Goal: Check status: Check status

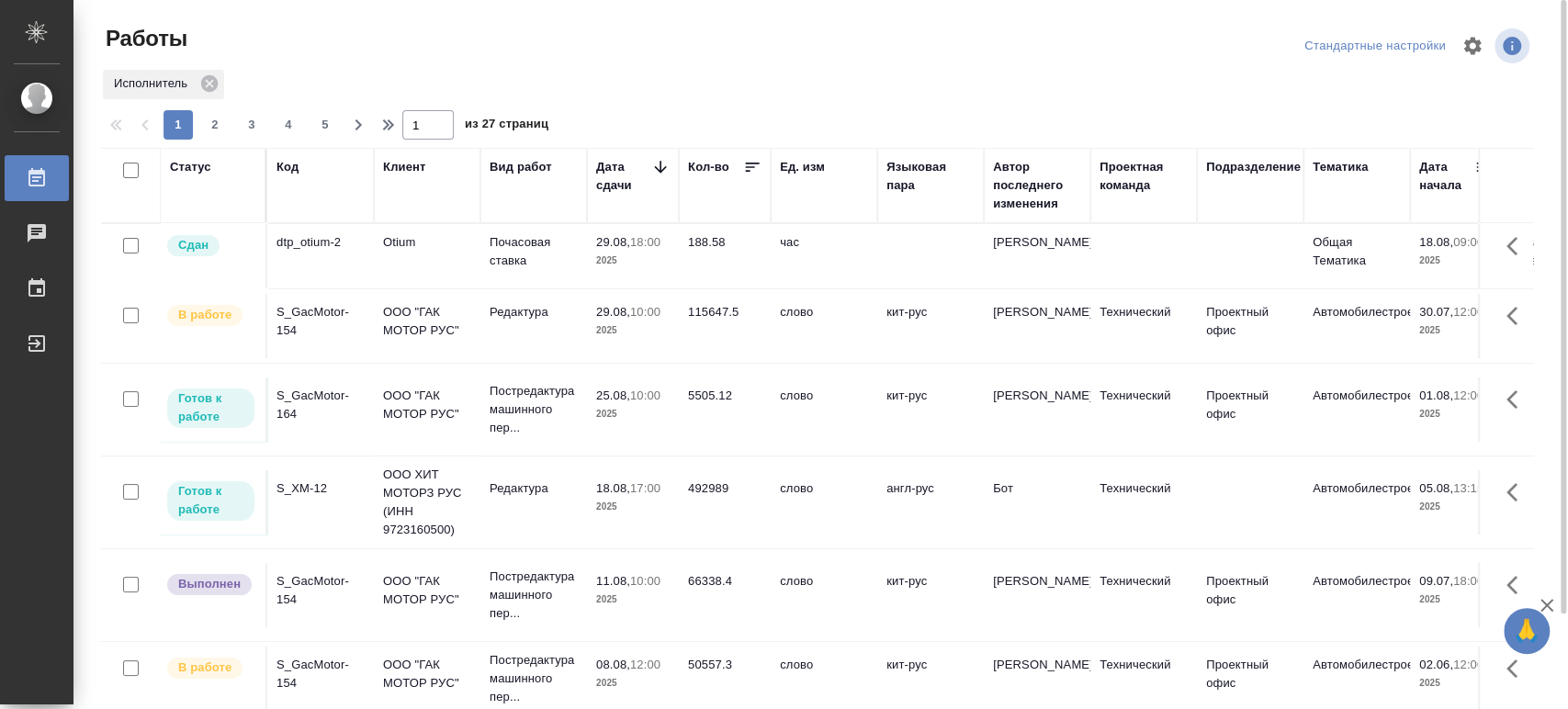
click at [290, 252] on div "S_GacMotor-164" at bounding box center [320, 242] width 88 height 19
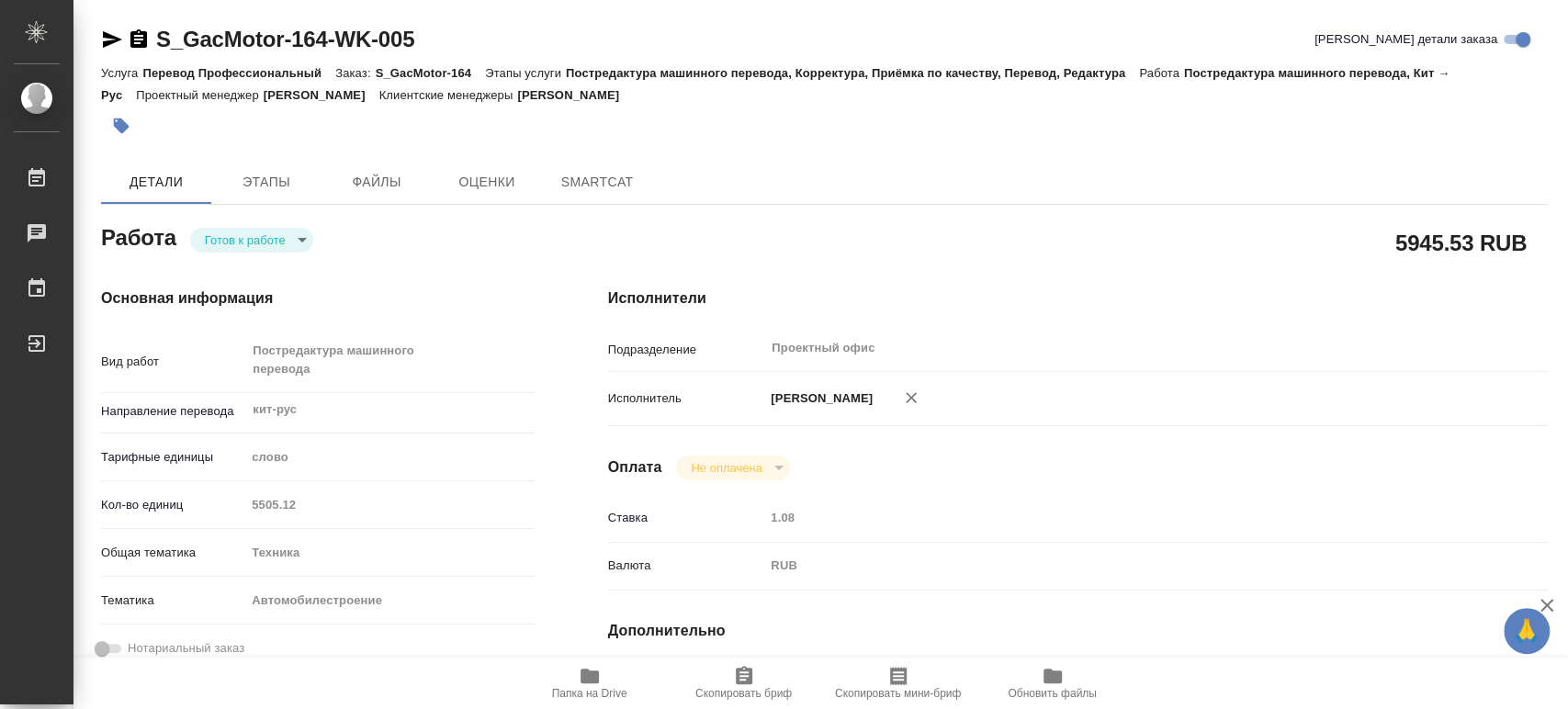
type textarea "x"
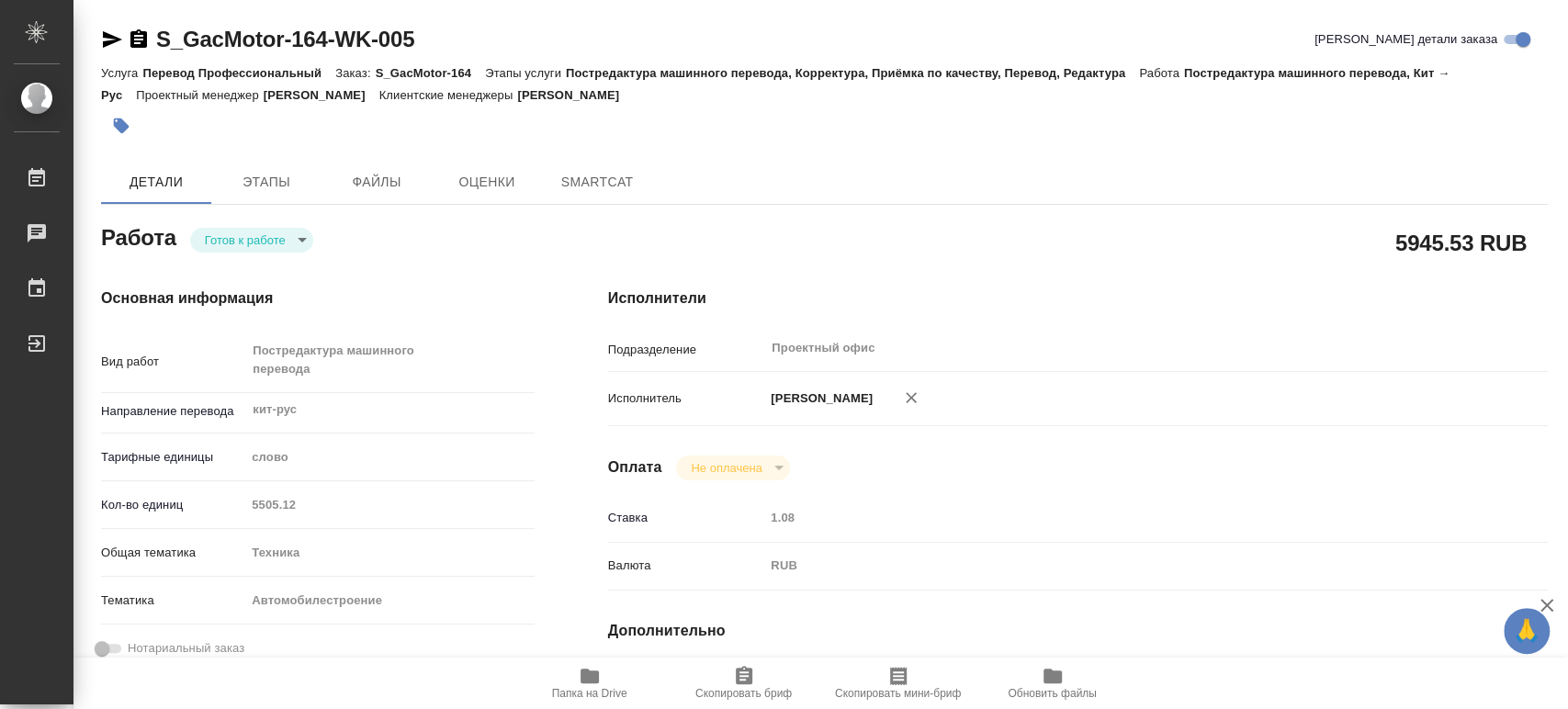
type textarea "x"
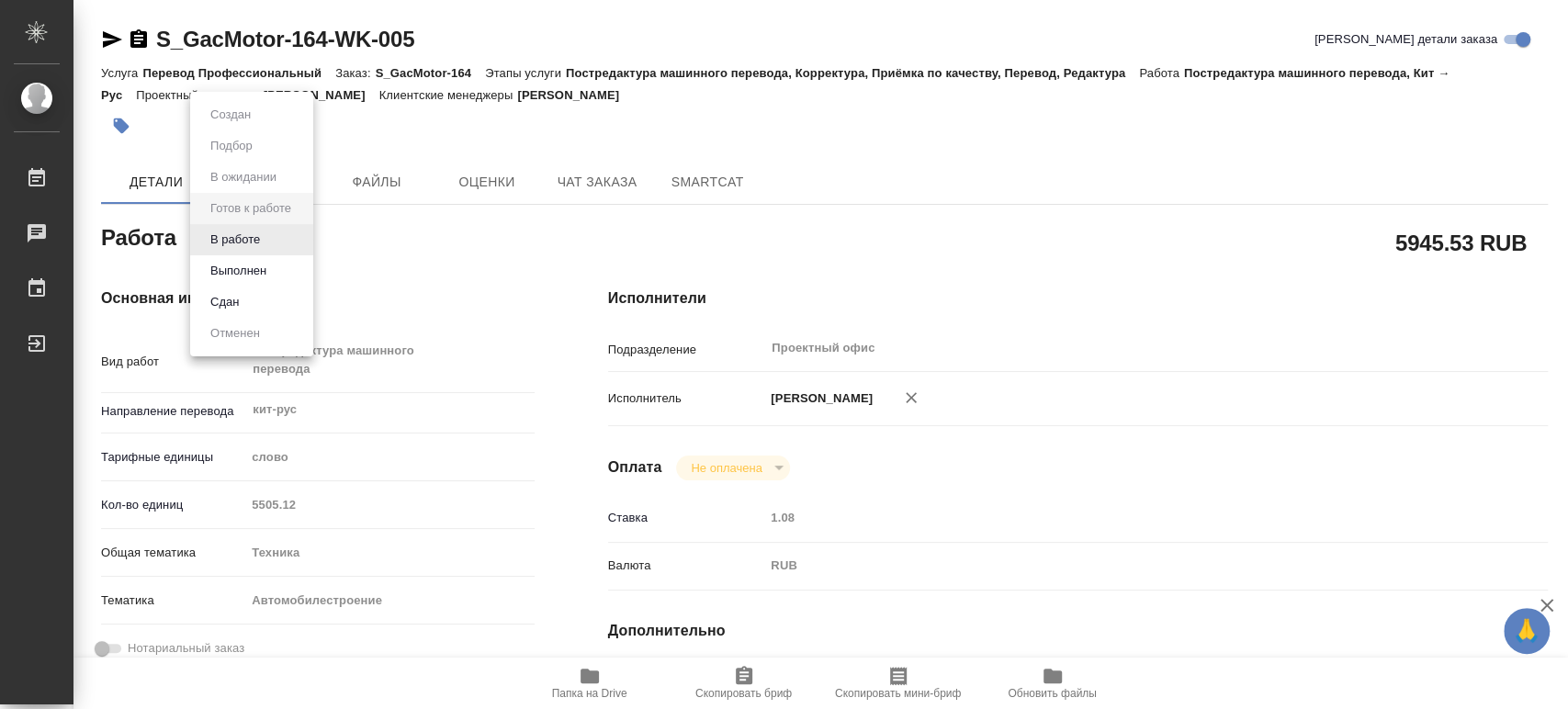
click at [301, 239] on body "🙏 .cls-1 fill:#fff; AWATERA Tsaturyan Robert Работы Чаты График Выйти S_GacMoto…" at bounding box center [784, 354] width 1568 height 709
type textarea "x"
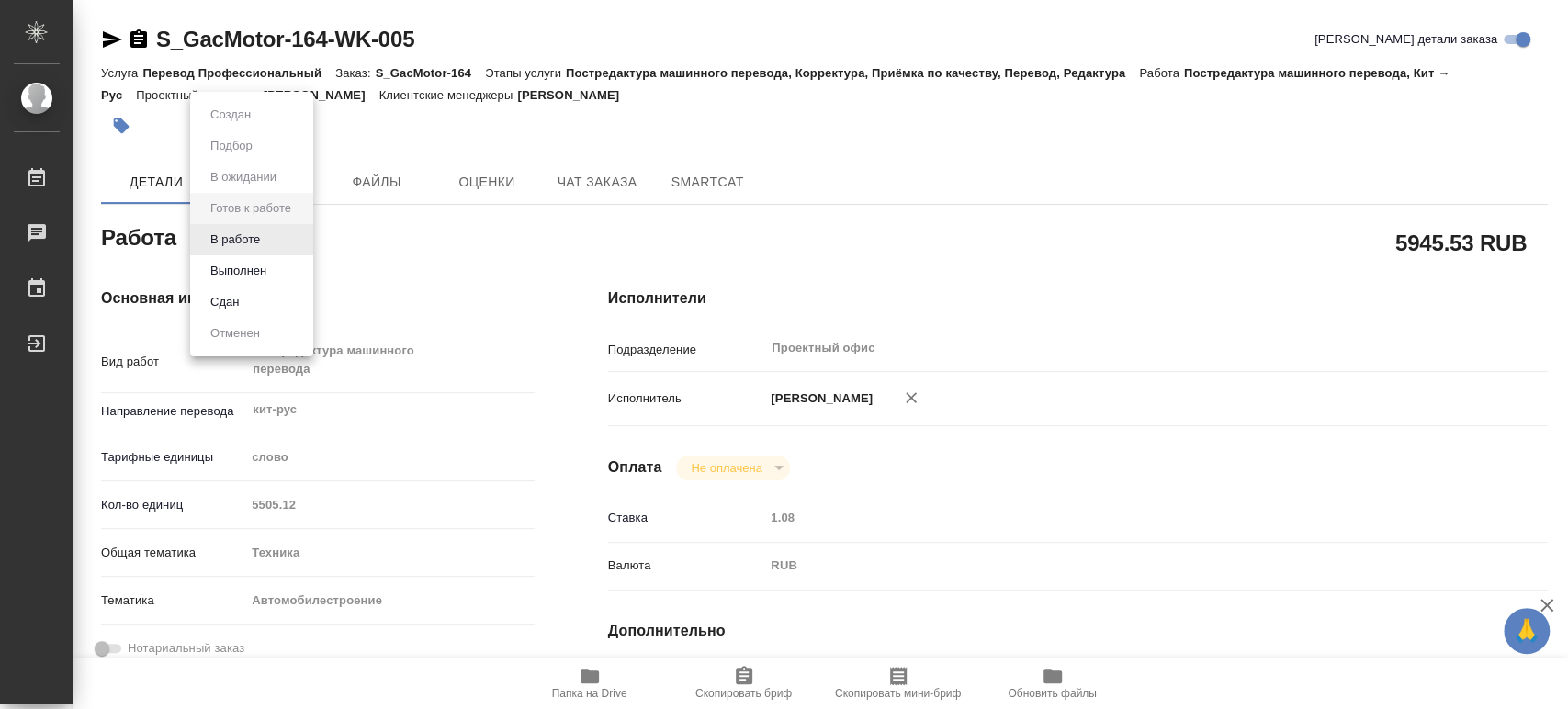
type textarea "x"
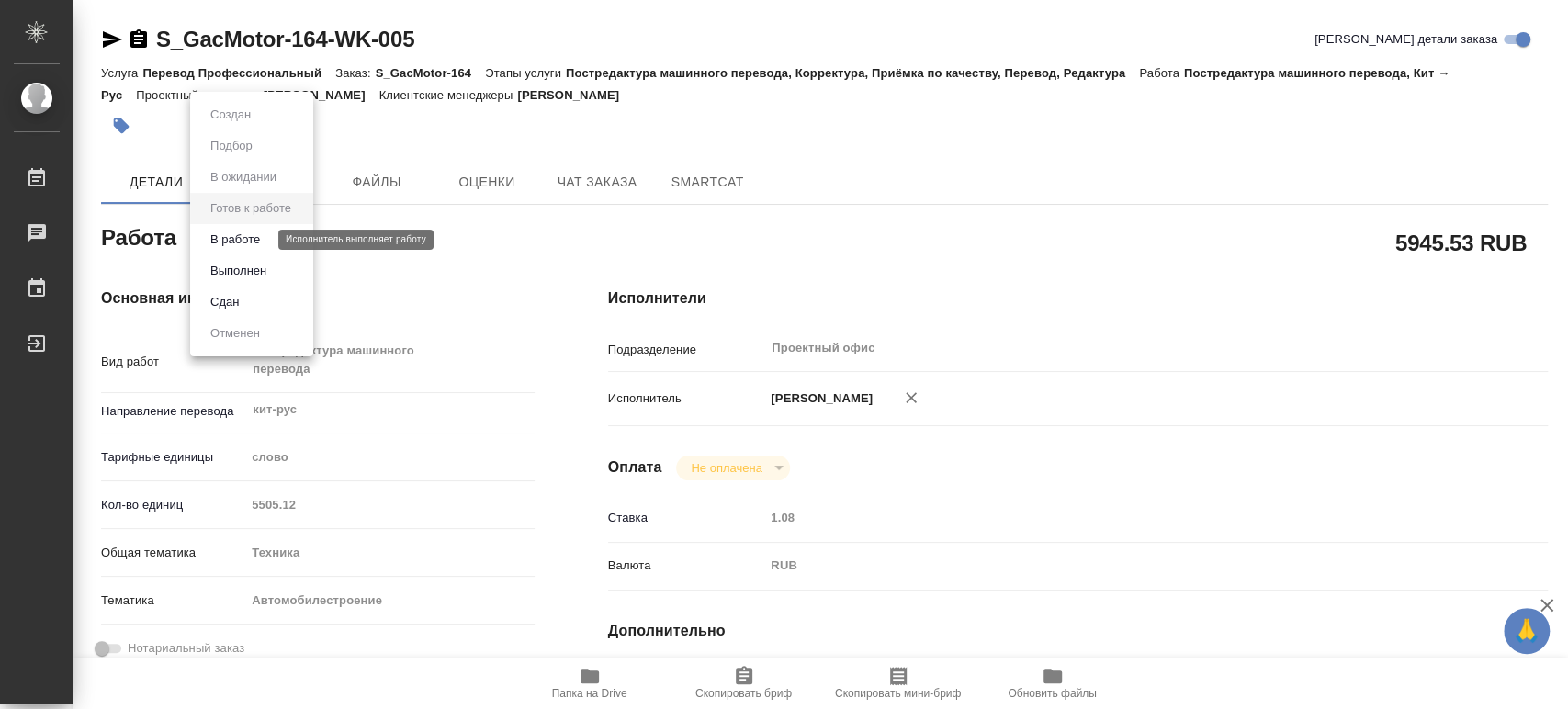
type textarea "x"
click at [257, 233] on button "В работе" at bounding box center [234, 239] width 60 height 20
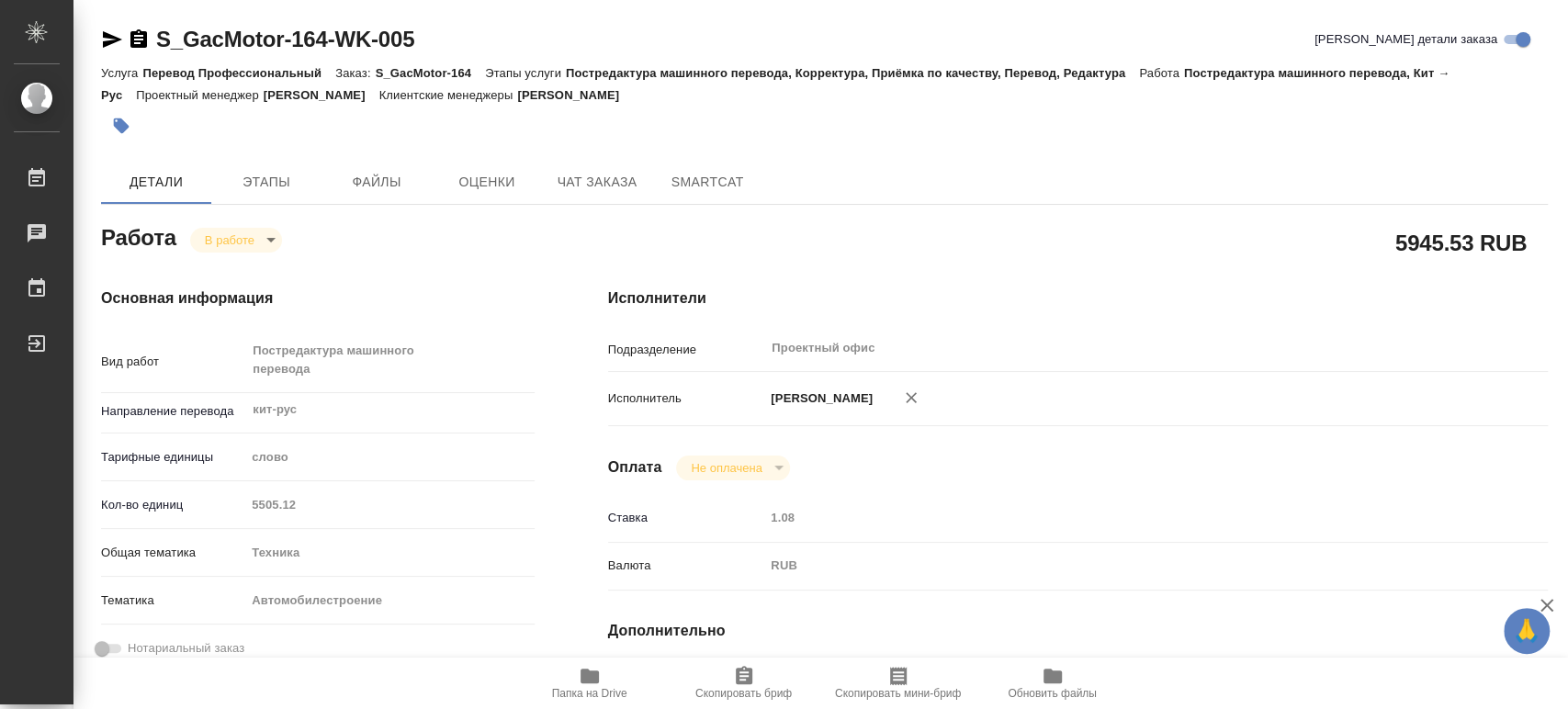
type textarea "x"
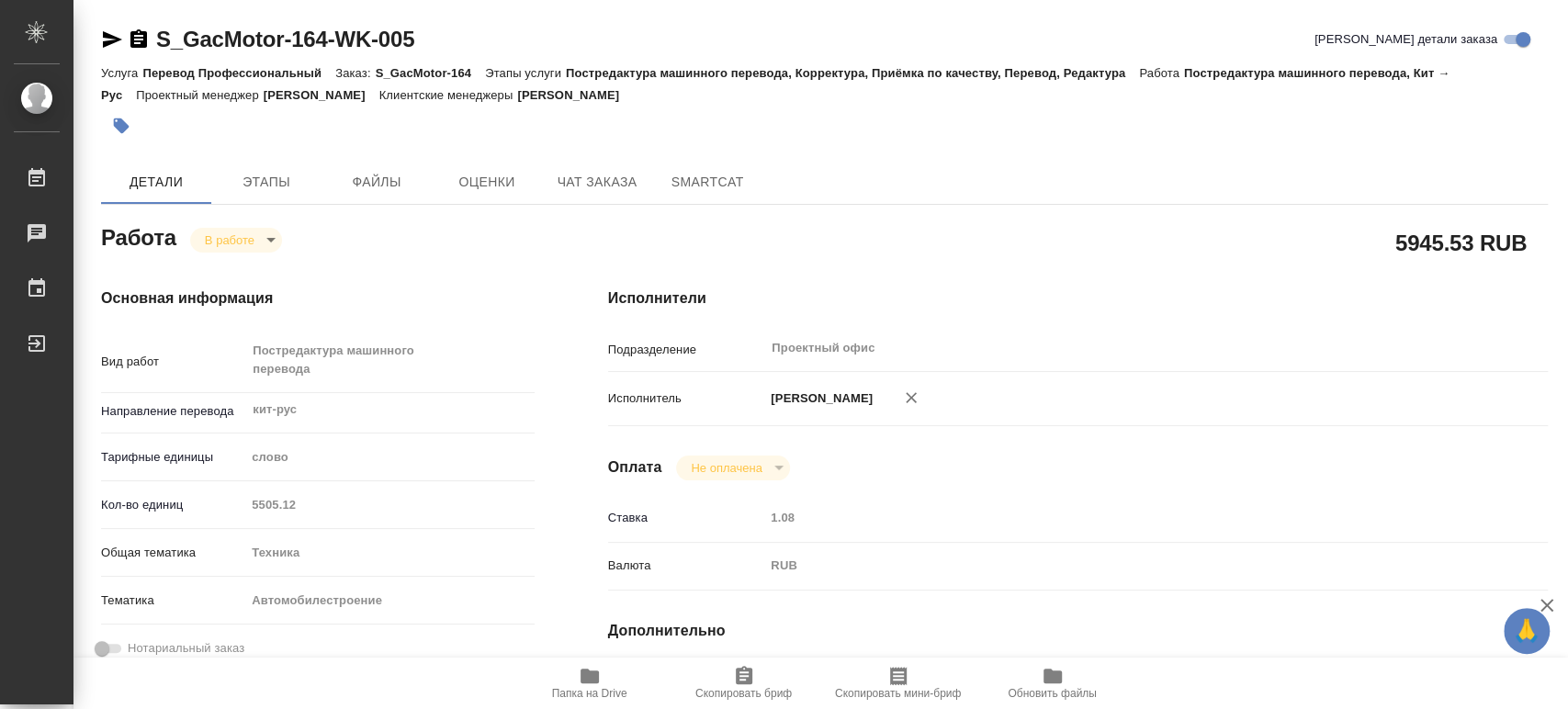
type textarea "x"
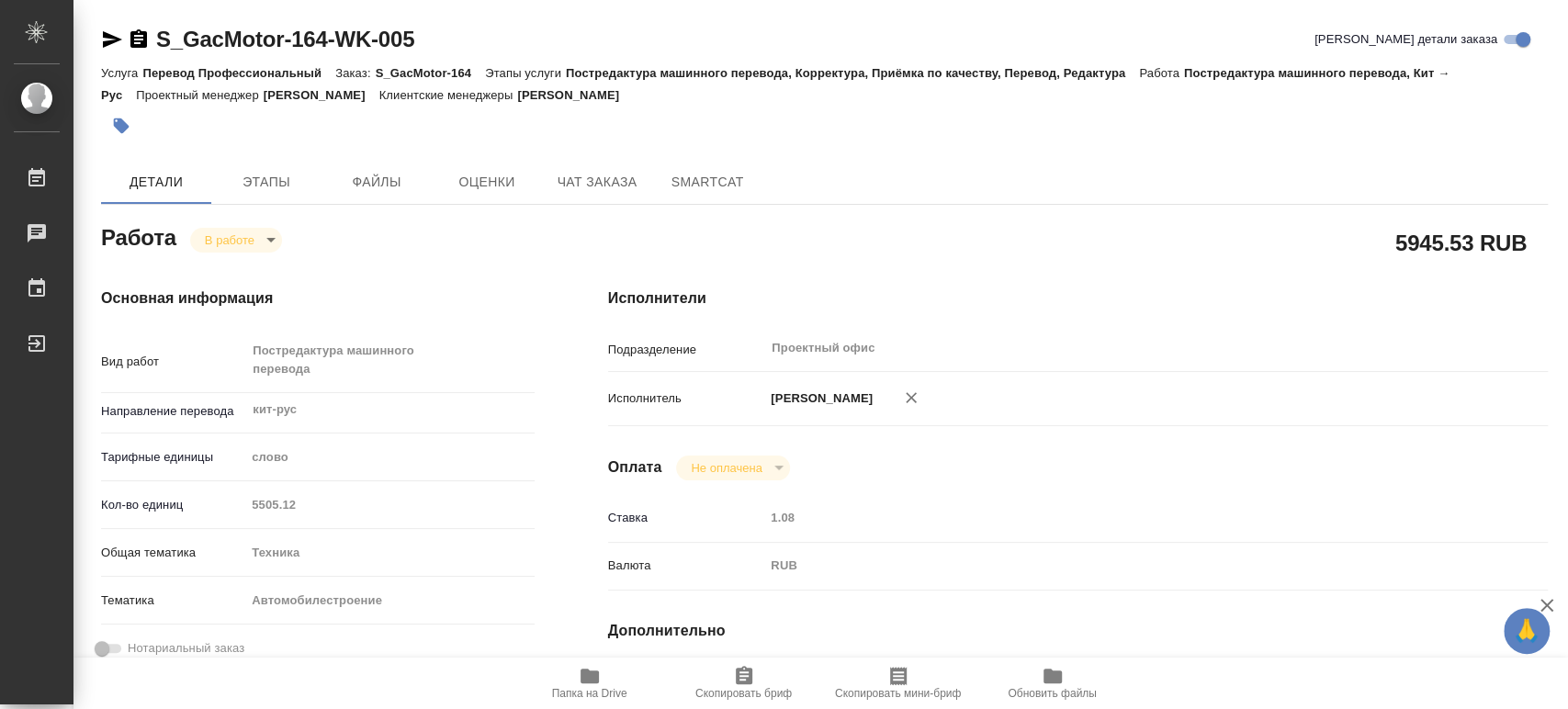
type textarea "x"
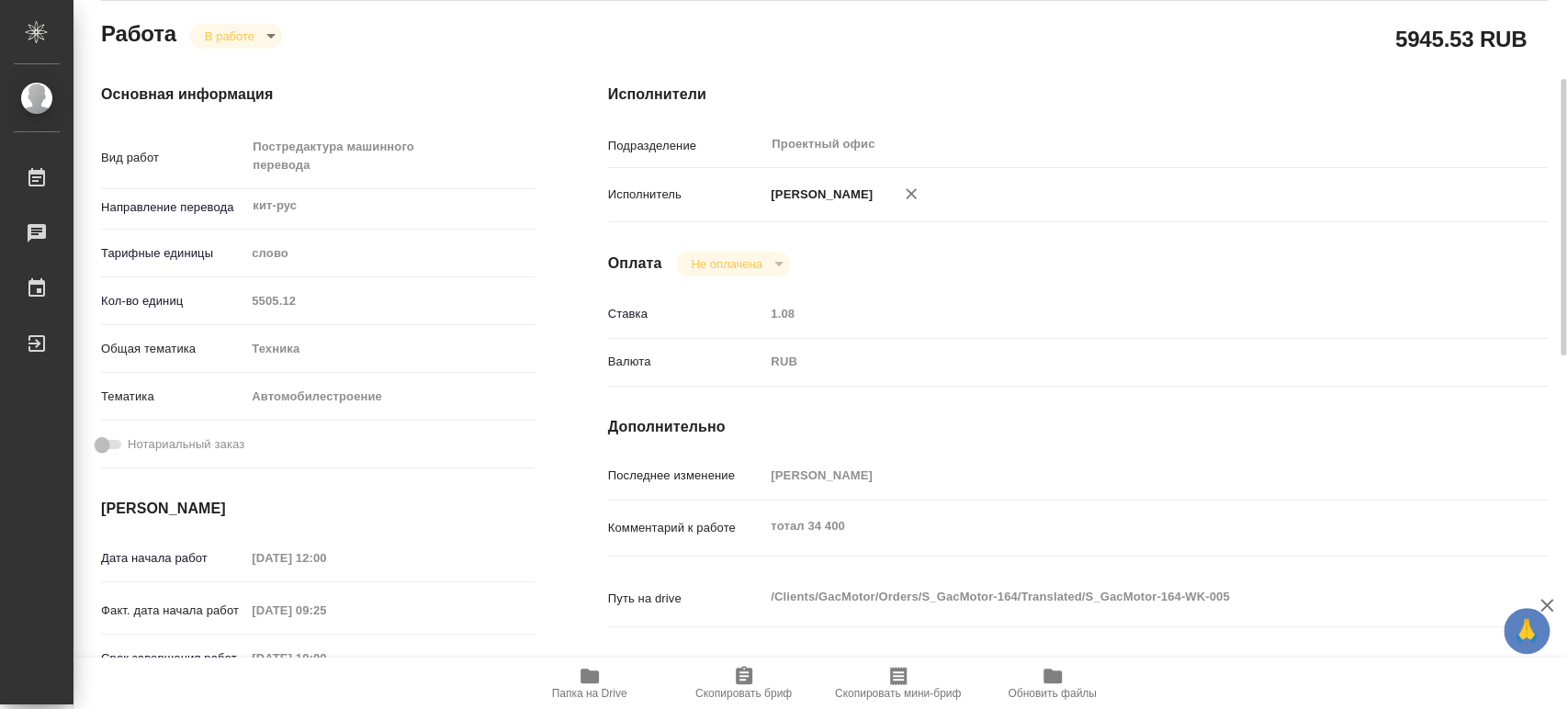
scroll to position [306, 0]
